Goal: Use online tool/utility: Utilize a website feature to perform a specific function

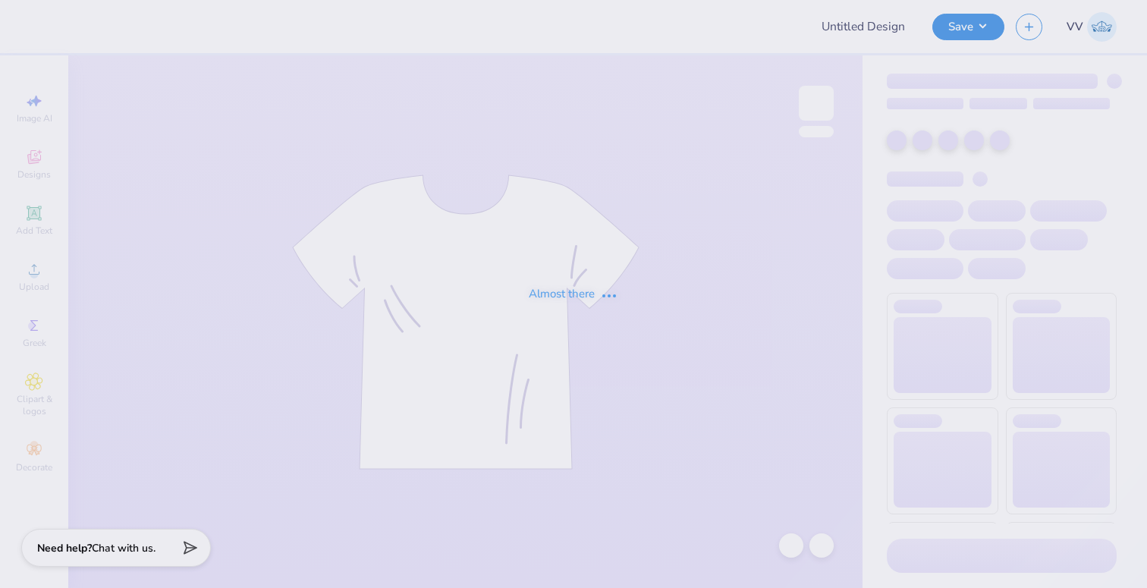
type input "theta"
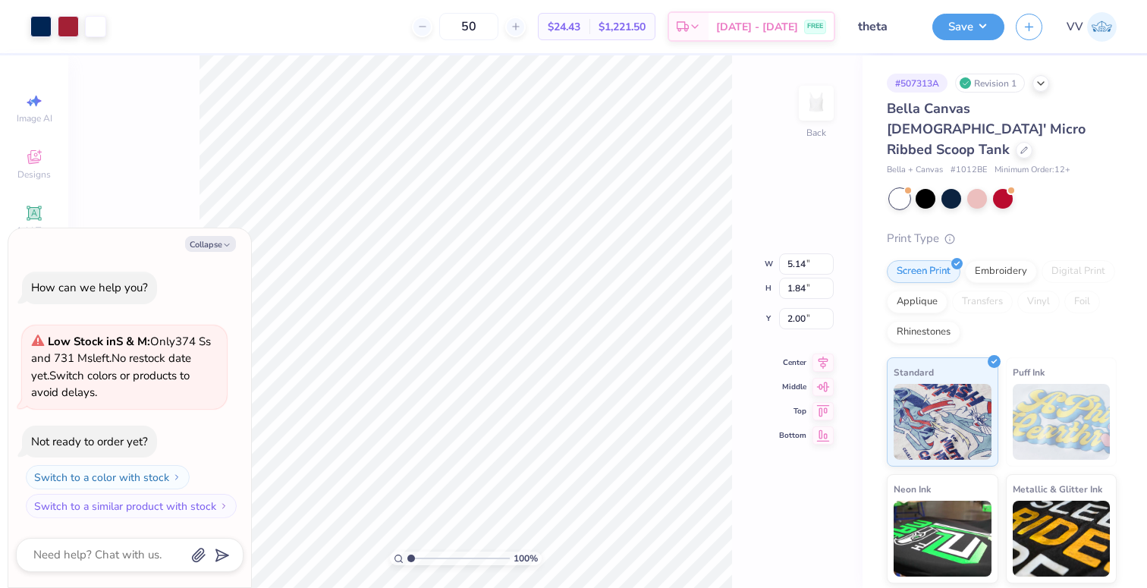
type textarea "x"
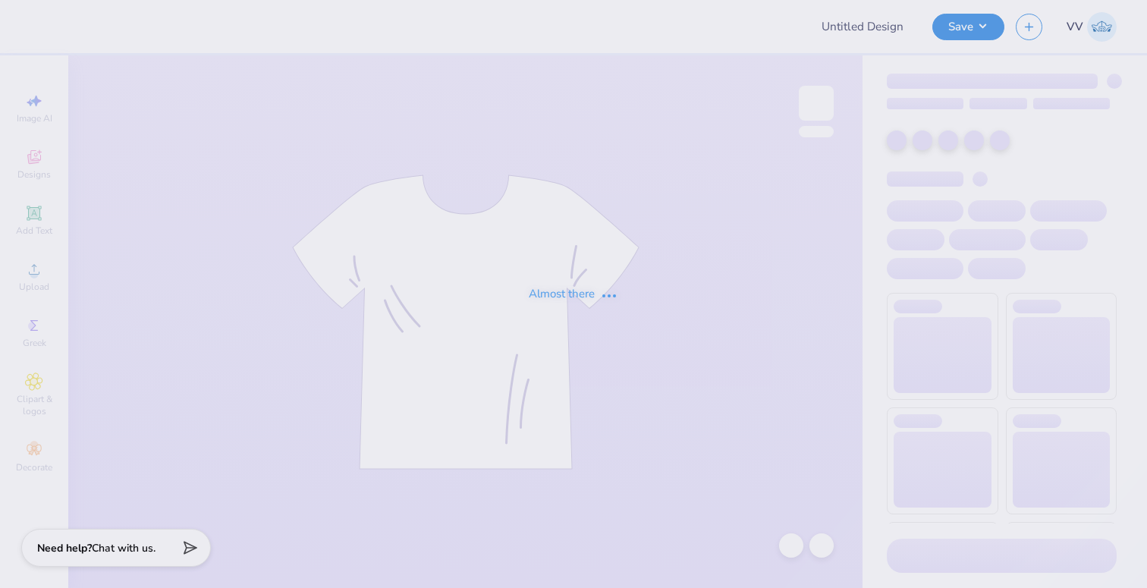
type input "theta"
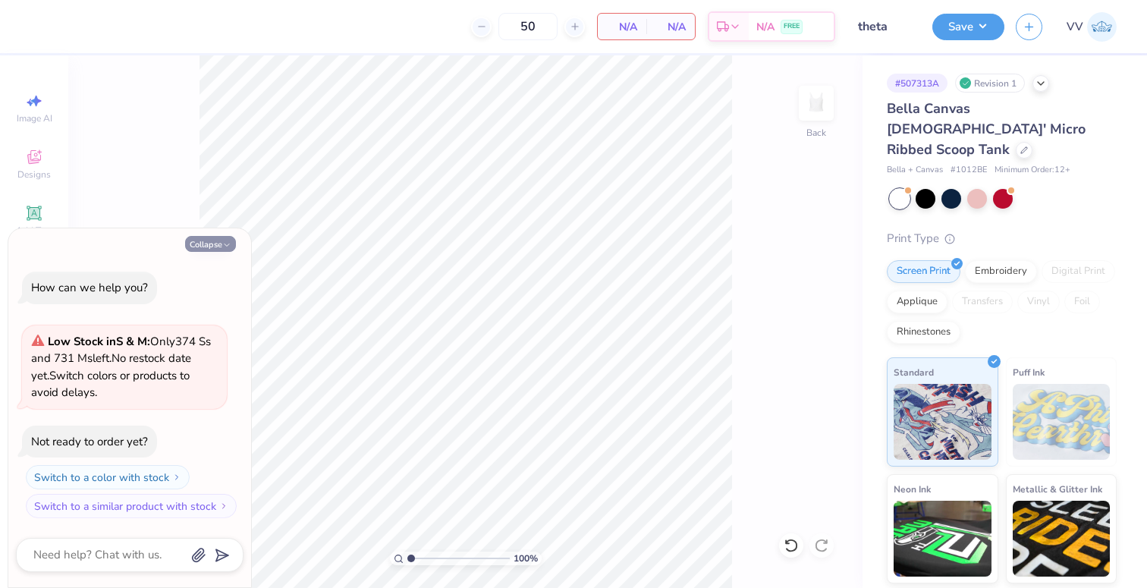
click at [195, 237] on button "Collapse" at bounding box center [210, 244] width 51 height 16
type textarea "x"
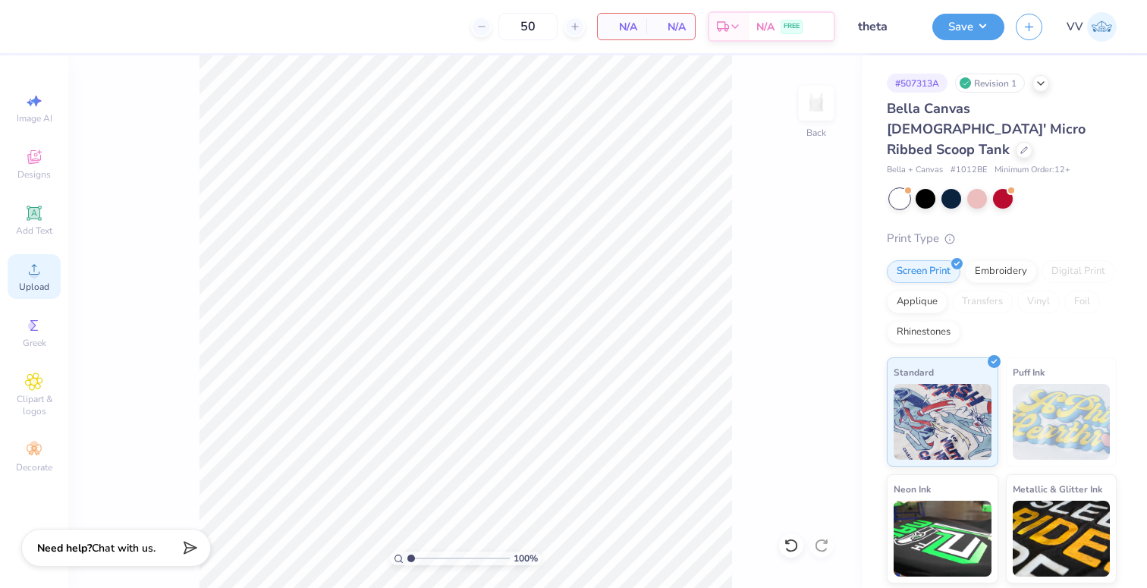
click at [39, 284] on span "Upload" at bounding box center [34, 287] width 30 height 12
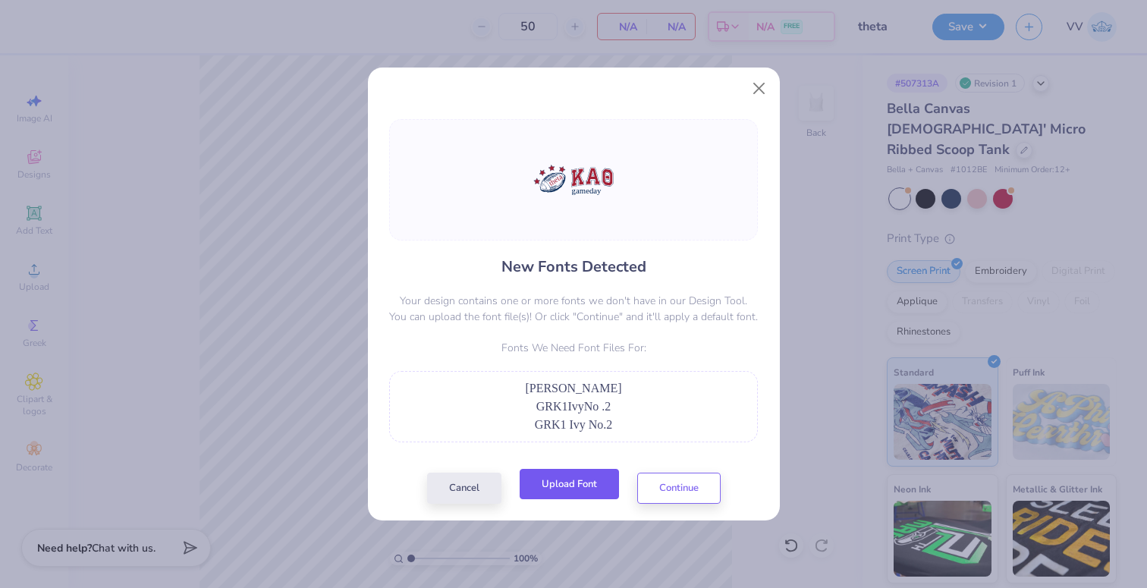
click at [579, 481] on button "Upload Font" at bounding box center [569, 484] width 99 height 31
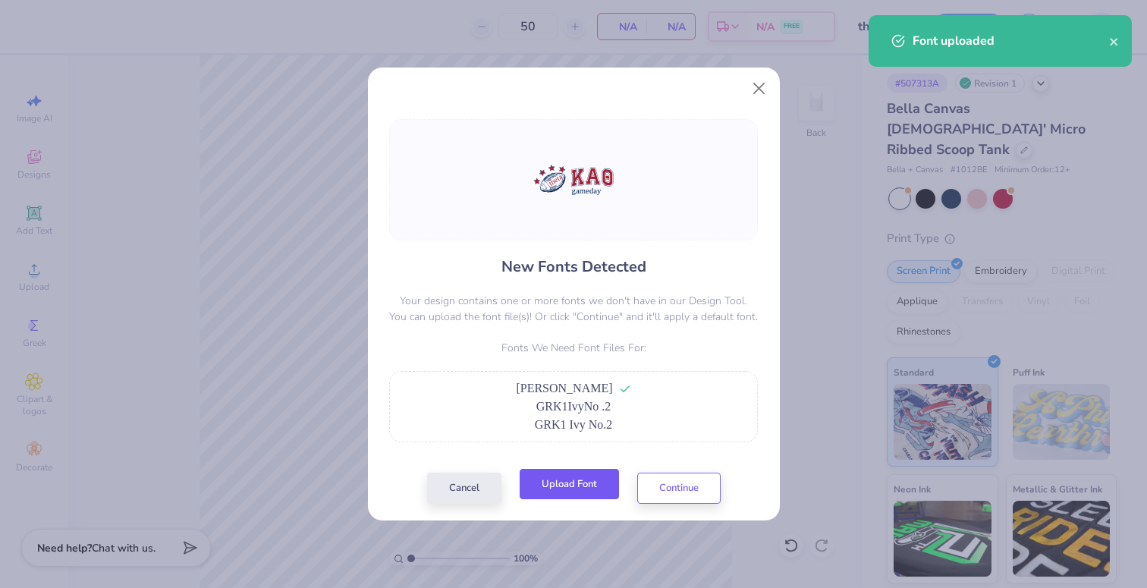
click at [577, 488] on button "Upload Font" at bounding box center [569, 484] width 99 height 31
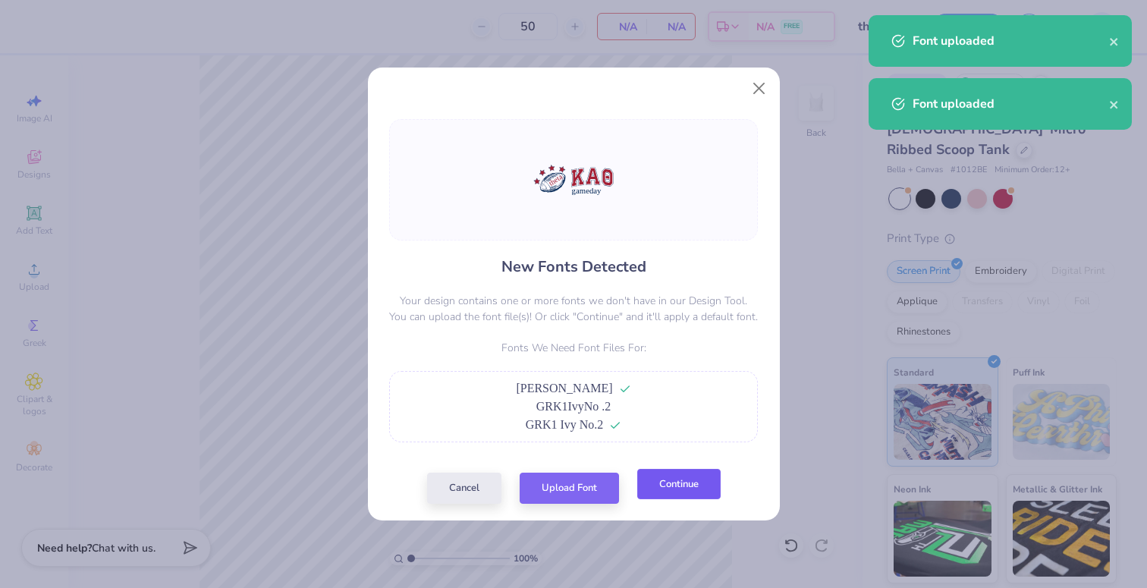
click at [686, 486] on button "Continue" at bounding box center [678, 484] width 83 height 31
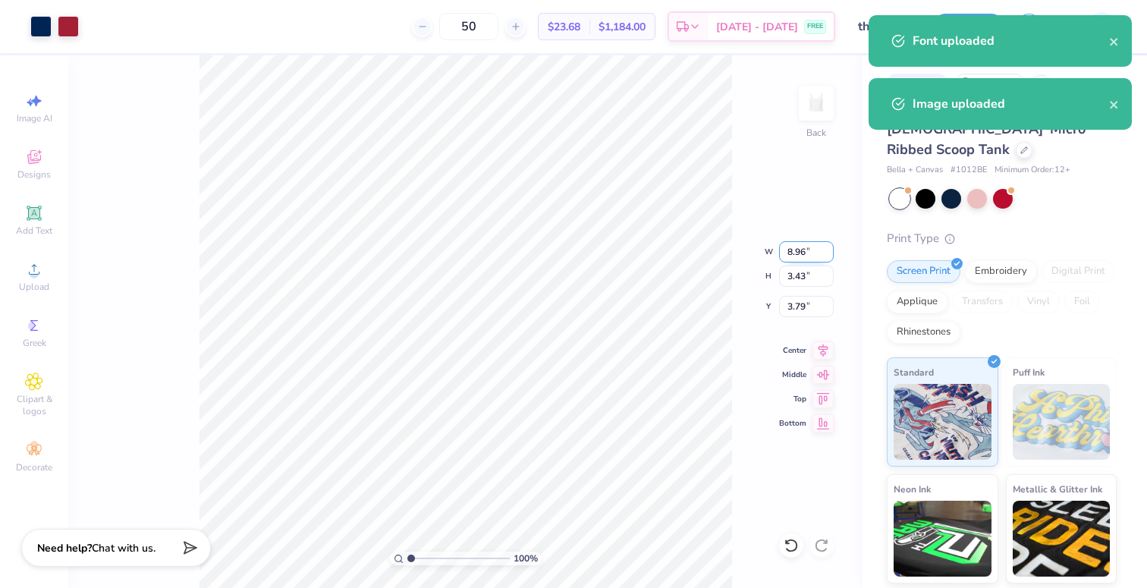
click at [795, 250] on input "8.96" at bounding box center [806, 251] width 55 height 21
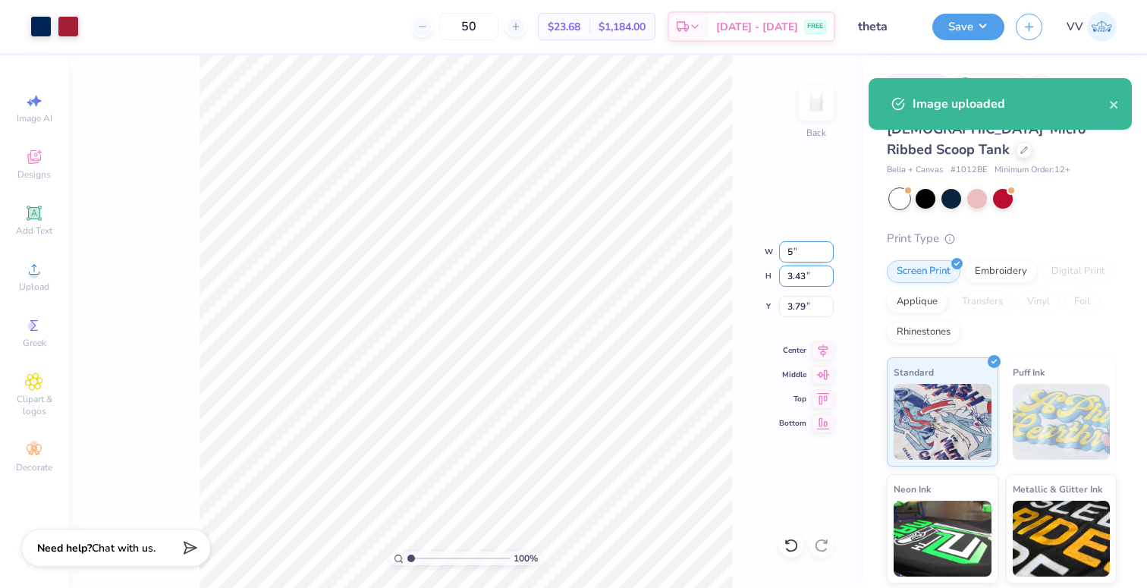
type input "5.00"
type input "1.92"
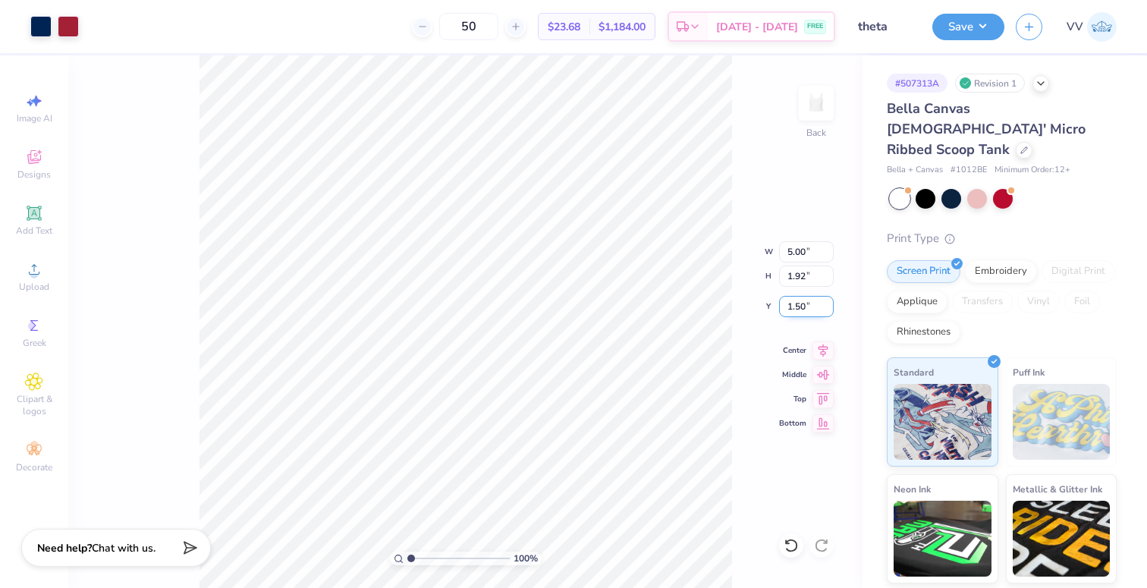
click at [795, 306] on input "1.50" at bounding box center [806, 306] width 55 height 21
type input "1.00"
click at [793, 305] on input "1.00" at bounding box center [806, 306] width 55 height 21
type input "1.50"
type input "3.24"
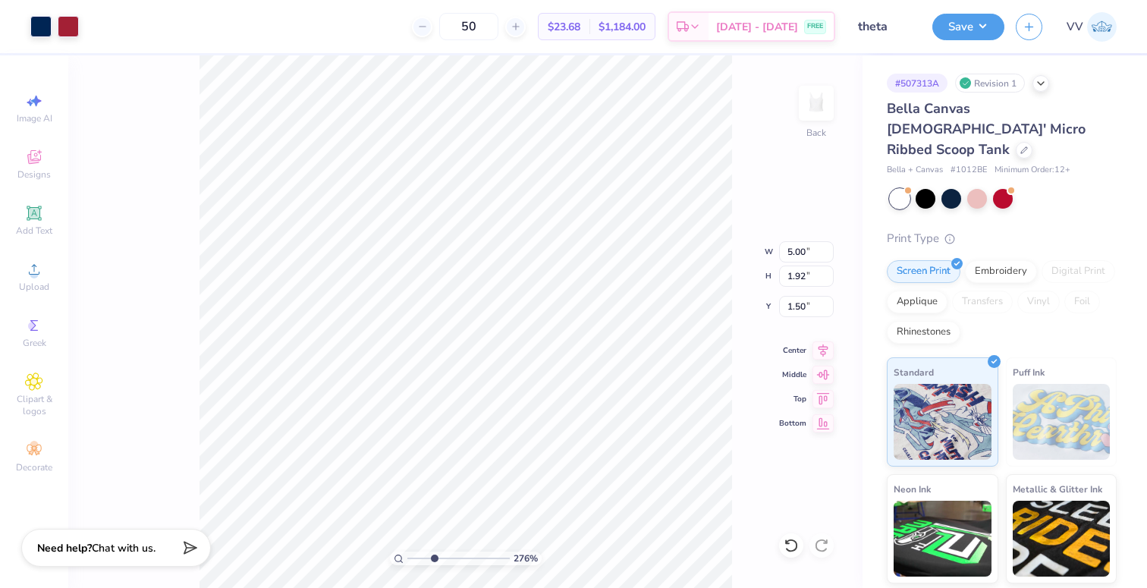
drag, startPoint x: 417, startPoint y: 557, endPoint x: 432, endPoint y: 554, distance: 14.7
click at [433, 555] on input "range" at bounding box center [458, 558] width 102 height 14
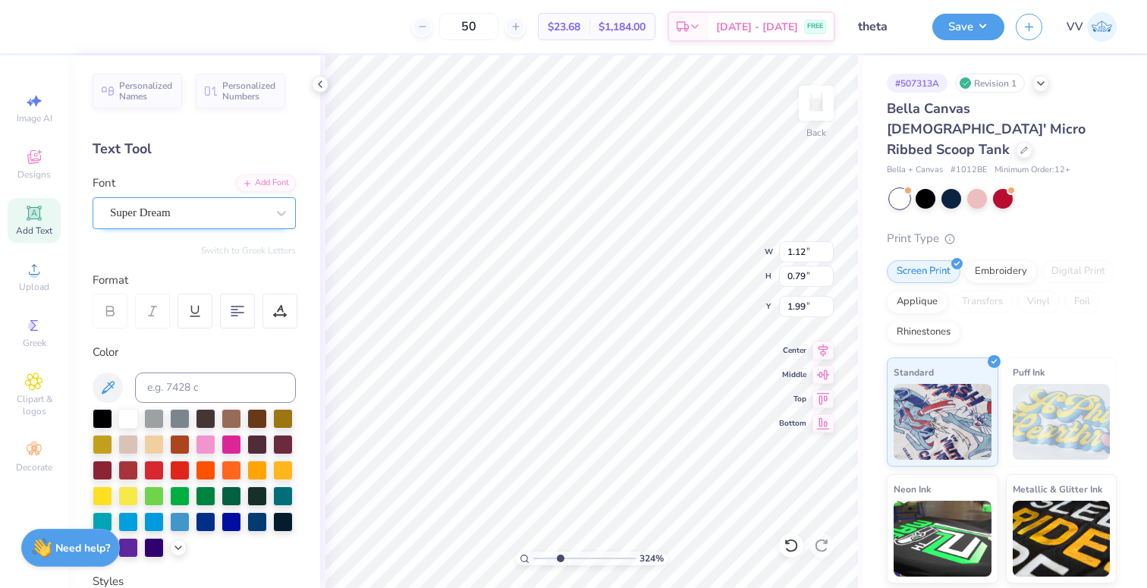
click at [140, 209] on div "Super Dream" at bounding box center [187, 213] width 159 height 24
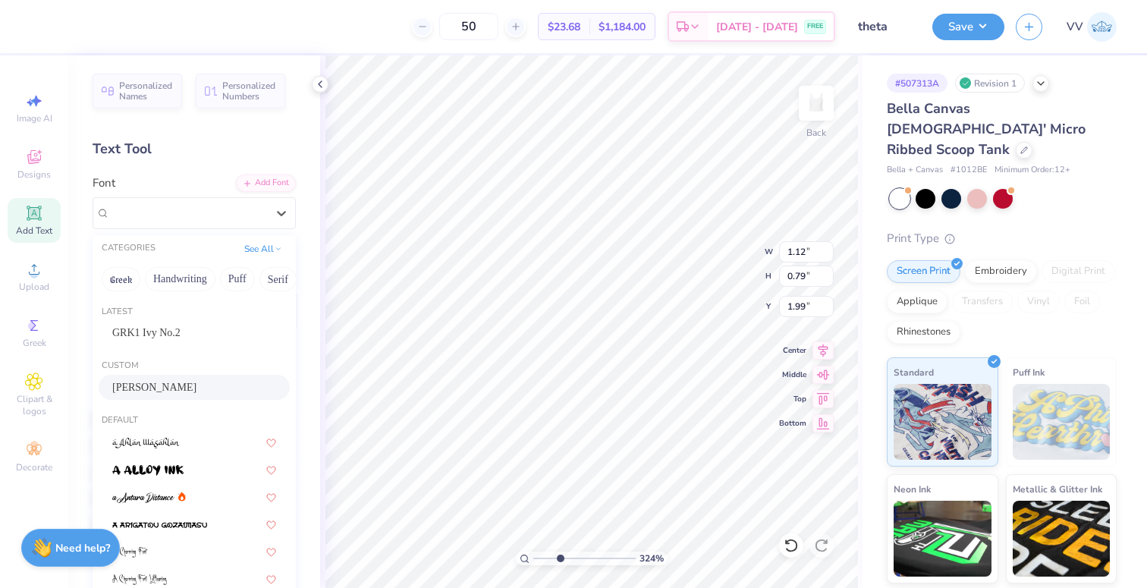
click at [167, 393] on div "[PERSON_NAME]" at bounding box center [194, 387] width 164 height 16
type input "0.67"
type input "0.55"
type input "2.14"
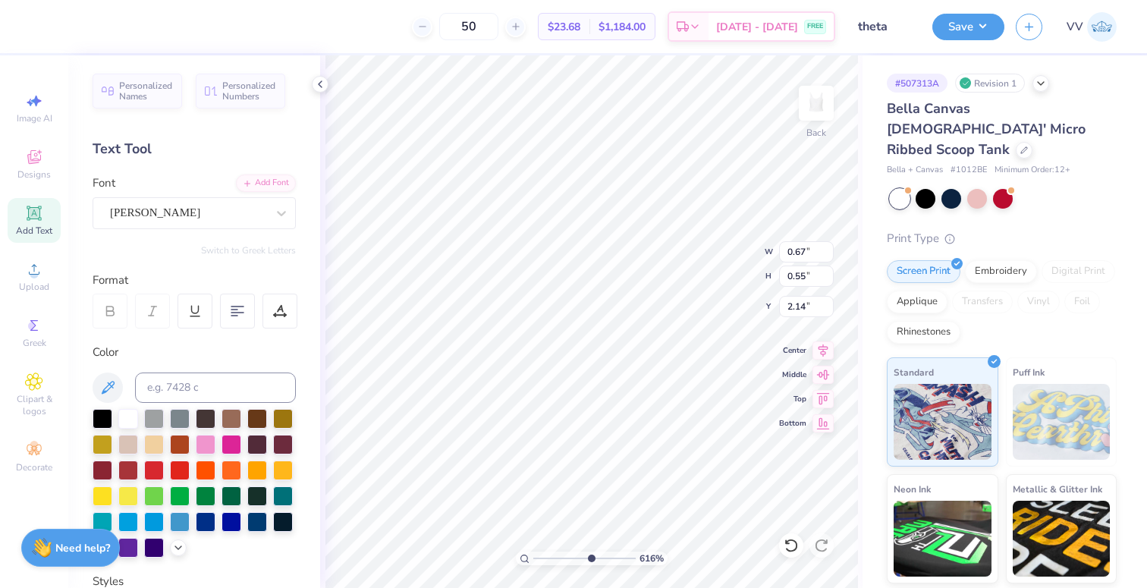
drag, startPoint x: 554, startPoint y: 559, endPoint x: 592, endPoint y: 552, distance: 37.8
type input "6.2"
click at [589, 558] on input "range" at bounding box center [584, 558] width 102 height 14
type input "2.25"
click at [210, 226] on div "Super Dream" at bounding box center [194, 213] width 203 height 32
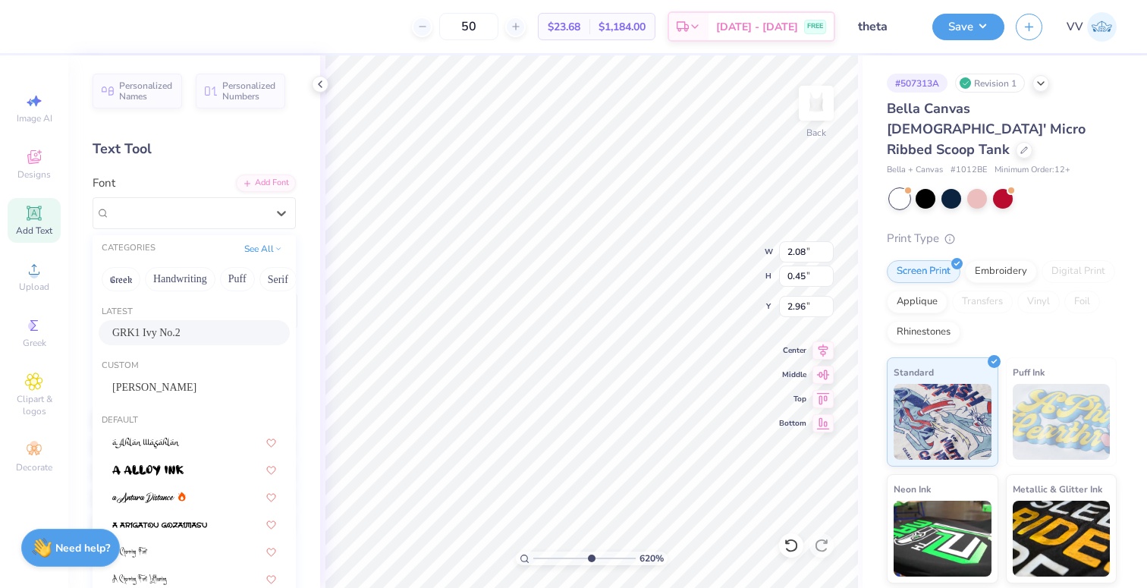
click at [199, 339] on div "GRK1 Ivy No.2" at bounding box center [194, 333] width 164 height 16
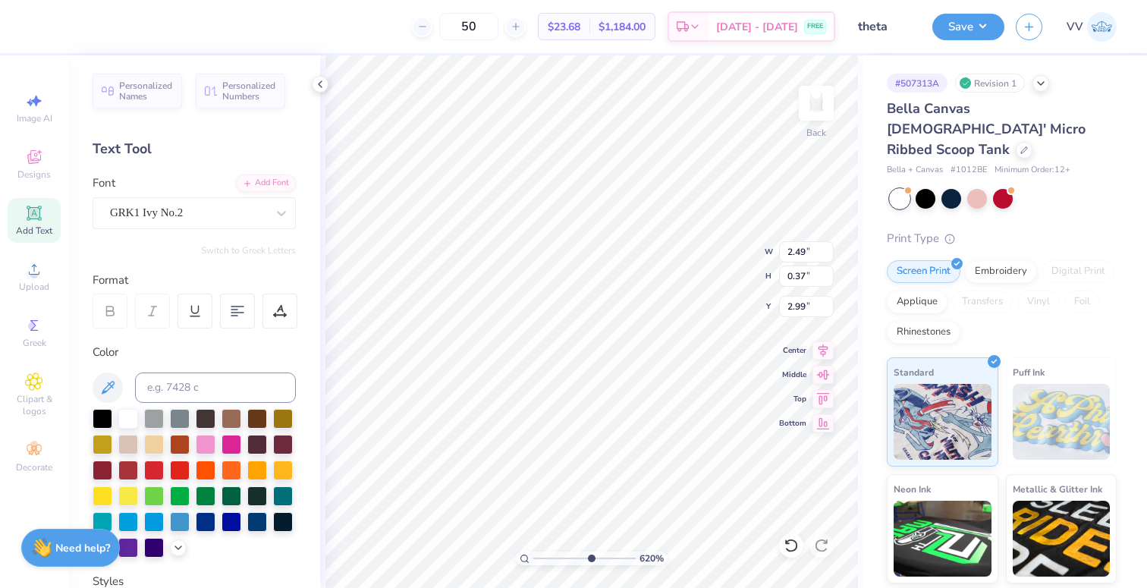
type input "2.49"
type input "0.37"
type input "2.99"
drag, startPoint x: 541, startPoint y: 555, endPoint x: 532, endPoint y: 552, distance: 9.6
type input "1"
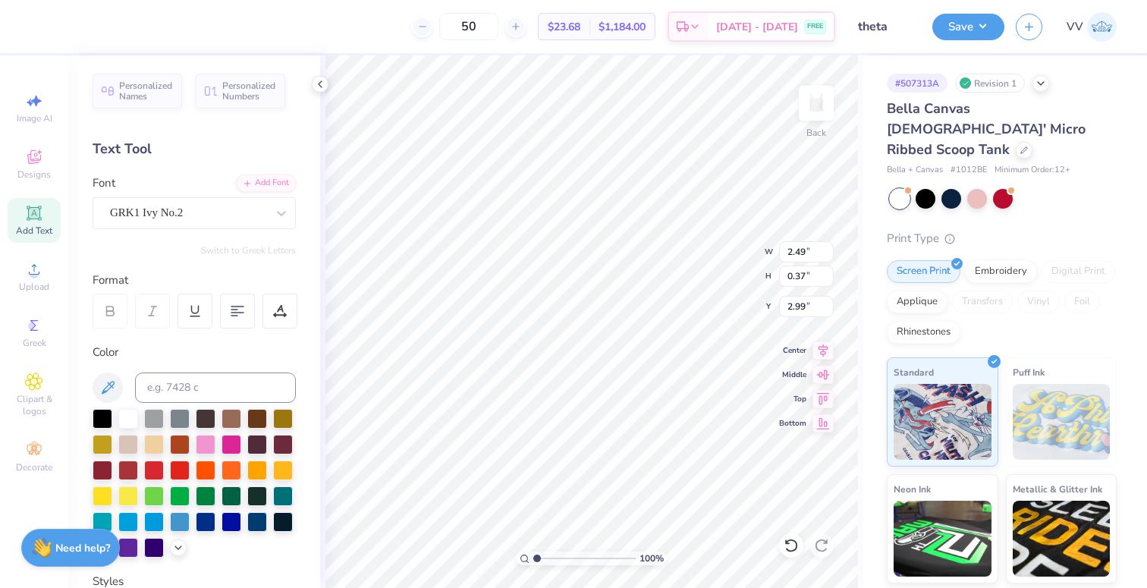
click at [533, 556] on input "range" at bounding box center [584, 558] width 102 height 14
click at [812, 310] on input "1.50" at bounding box center [806, 306] width 55 height 21
click at [984, 18] on button "Save" at bounding box center [968, 24] width 72 height 27
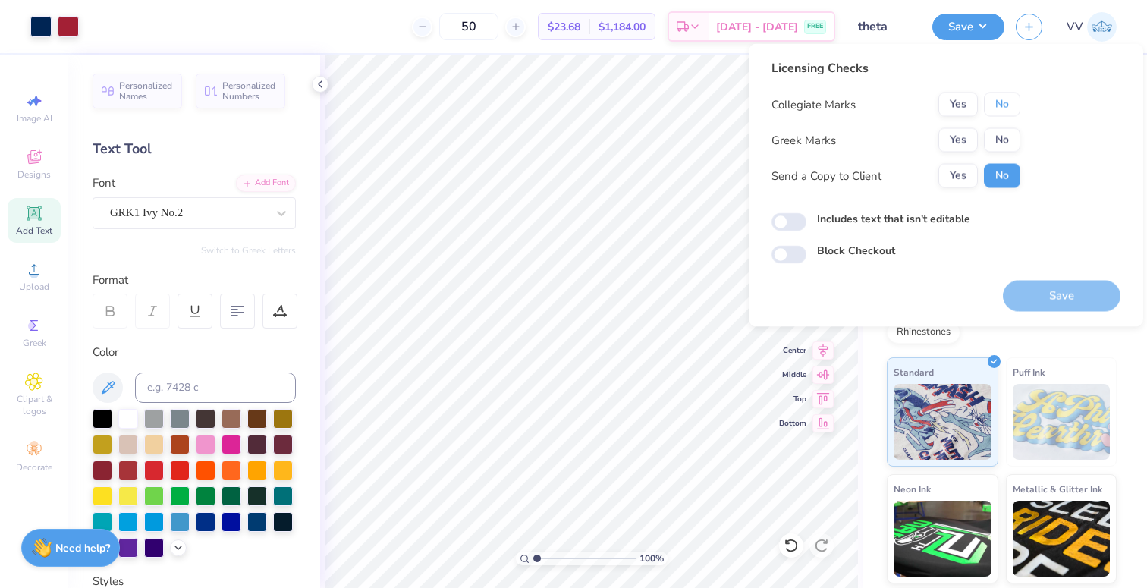
drag, startPoint x: 994, startPoint y: 106, endPoint x: 969, endPoint y: 126, distance: 32.5
click at [994, 106] on button "No" at bounding box center [1002, 105] width 36 height 24
click at [957, 139] on button "Yes" at bounding box center [957, 140] width 39 height 24
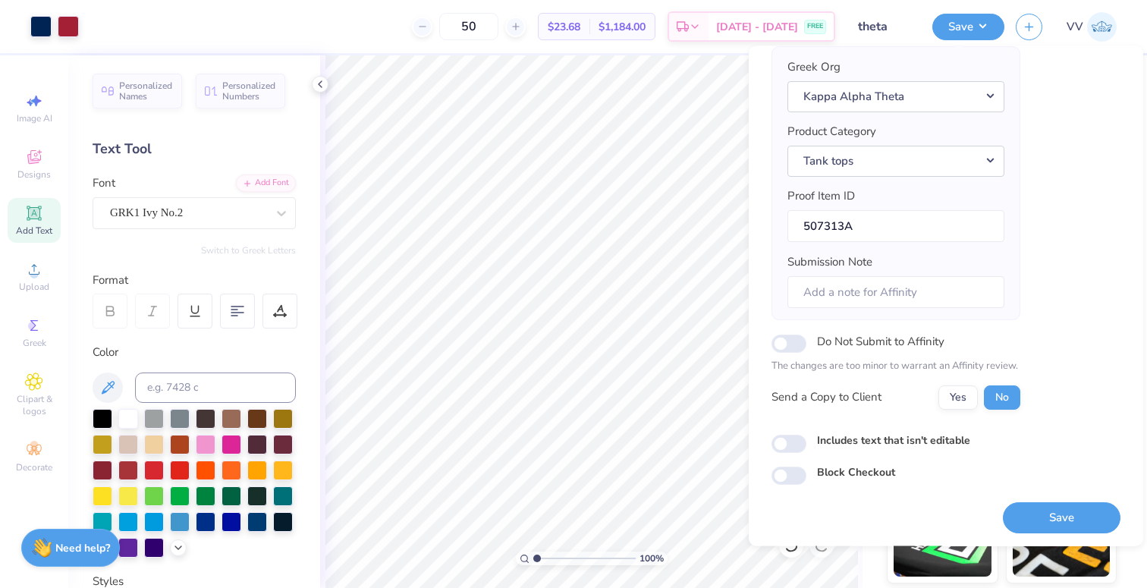
scroll to position [121, 0]
click at [784, 452] on div "Licensing Checks Collegiate Marks Yes No Greek Marks Yes No Greek Org Kappa Alp…" at bounding box center [945, 211] width 349 height 543
click at [789, 435] on input "Includes text that isn't editable" at bounding box center [788, 441] width 35 height 18
checkbox input "true"
click at [1064, 523] on button "Save" at bounding box center [1062, 515] width 118 height 31
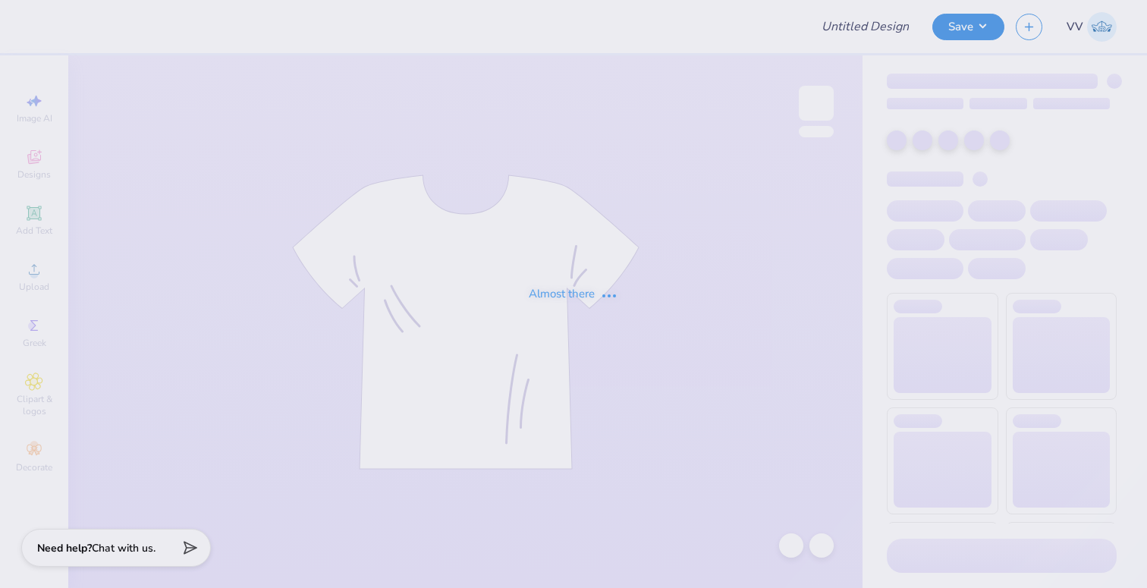
type input "Ally Adams : University of California: Riverside"
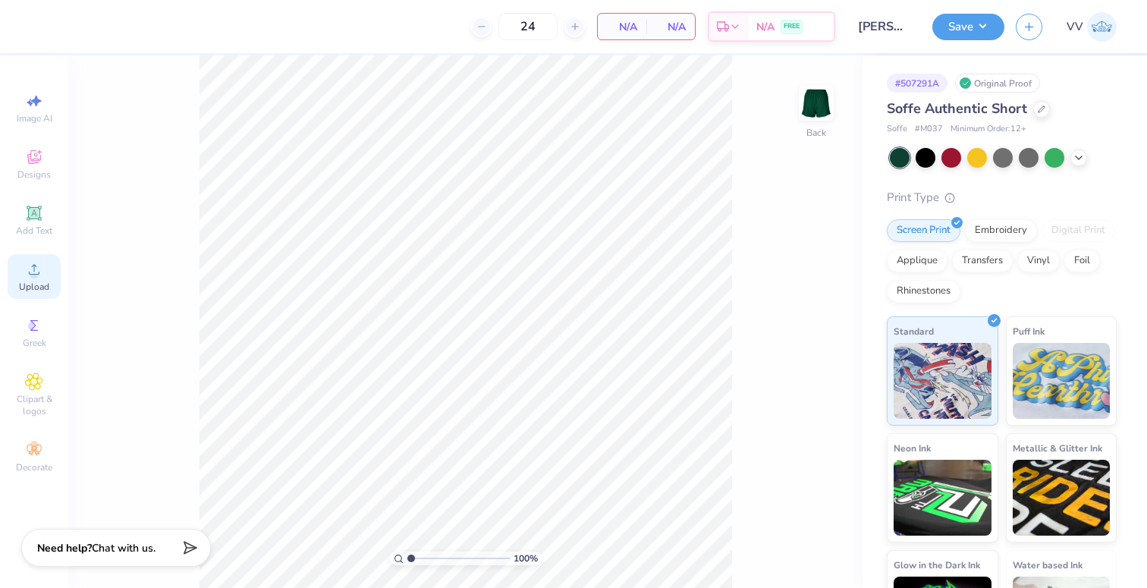
click at [39, 275] on icon at bounding box center [34, 269] width 18 height 18
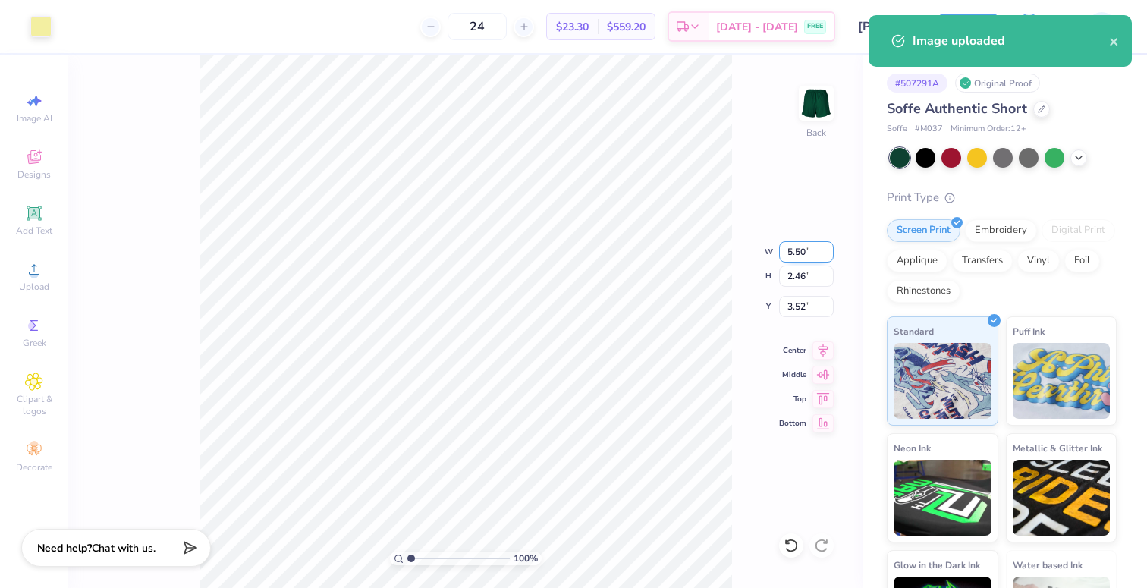
click at [809, 253] on input "5.50" at bounding box center [806, 251] width 55 height 21
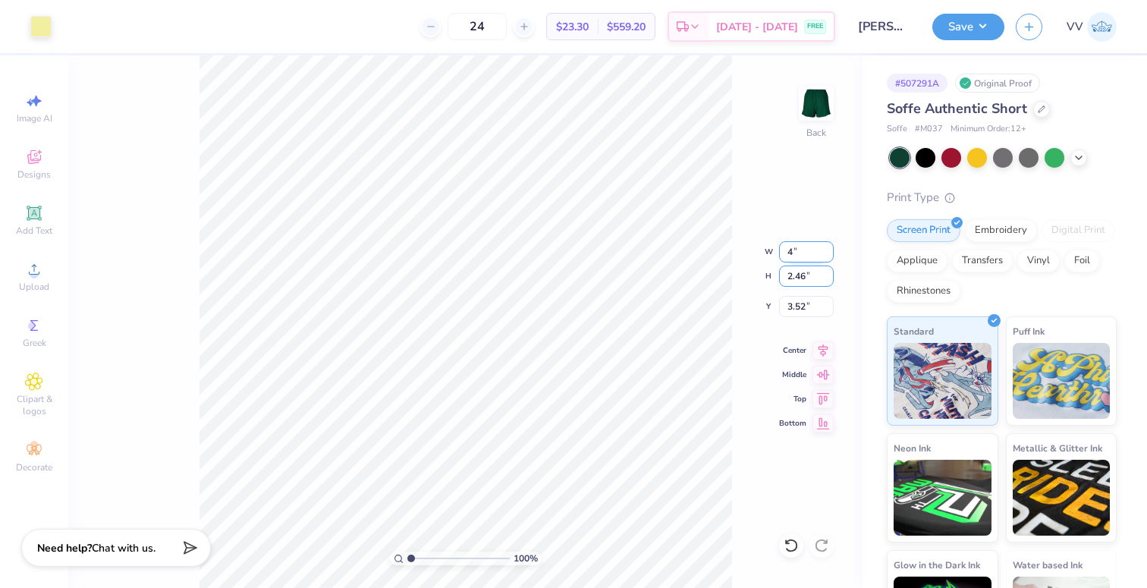
type input "4.00"
type input "1.79"
type input "3.86"
